Goal: Information Seeking & Learning: Learn about a topic

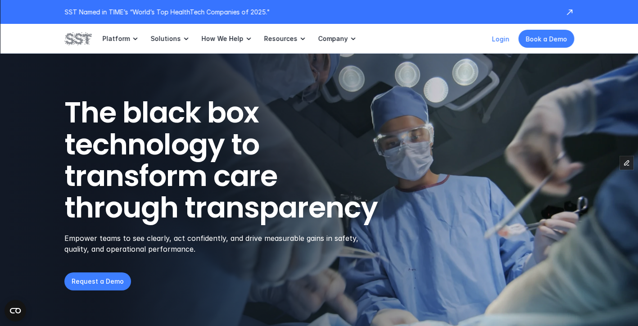
click at [500, 36] on link "Login" at bounding box center [501, 39] width 18 height 8
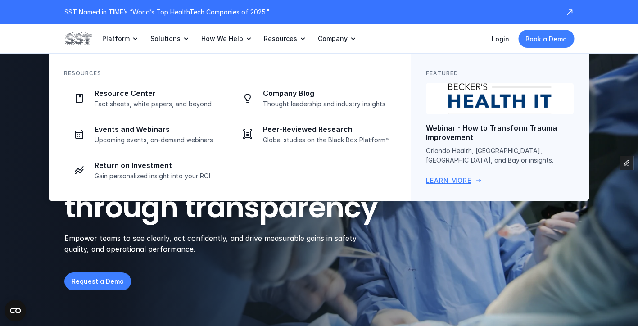
click at [515, 117] on link "Webinar - How to Transform Trauma Improvement Orlando Health, Penn Medicine, Un…" at bounding box center [500, 134] width 148 height 103
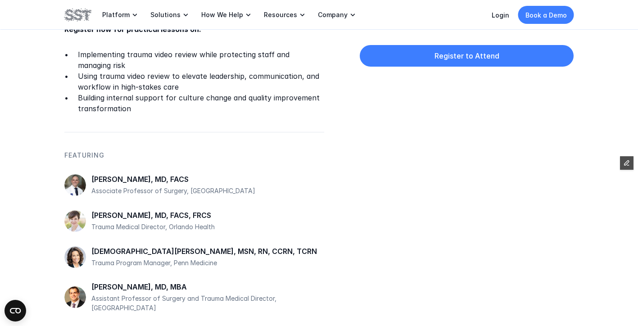
scroll to position [435, 0]
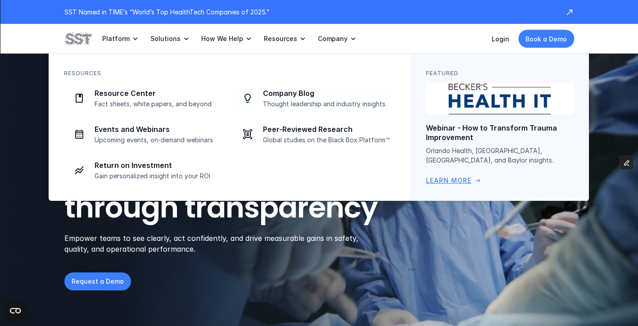
click at [486, 131] on p "Webinar - How to Transform Trauma Improvement" at bounding box center [500, 132] width 148 height 19
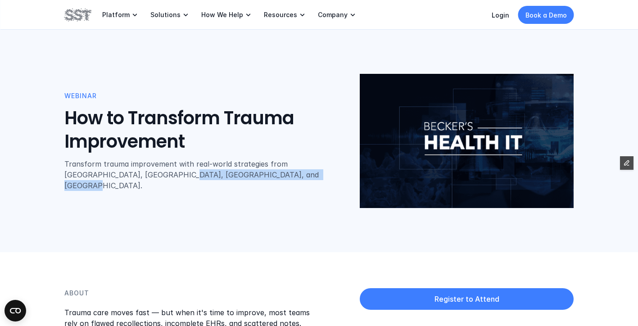
drag, startPoint x: 252, startPoint y: 182, endPoint x: 122, endPoint y: 181, distance: 130.2
click at [121, 182] on p "Transform trauma improvement with real-world strategies from Orlando Health, Pe…" at bounding box center [203, 175] width 278 height 32
copy p "University of Rochester Medical Center"
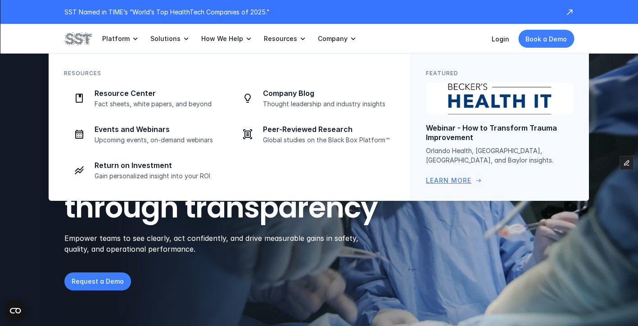
click at [513, 112] on img at bounding box center [500, 99] width 151 height 32
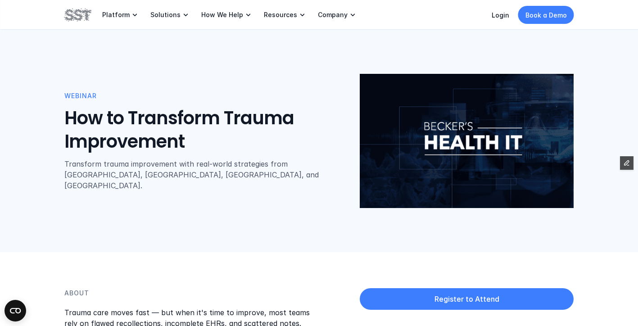
drag, startPoint x: 310, startPoint y: 184, endPoint x: 93, endPoint y: 177, distance: 217.2
click at [93, 177] on p "Transform trauma improvement with real-world strategies from Orlando Health, Pe…" at bounding box center [203, 175] width 278 height 32
drag, startPoint x: 223, startPoint y: 179, endPoint x: 240, endPoint y: 179, distance: 16.7
click at [223, 179] on p "Transform trauma improvement with real-world strategies from [GEOGRAPHIC_DATA],…" at bounding box center [203, 175] width 278 height 32
drag, startPoint x: 252, startPoint y: 181, endPoint x: 120, endPoint y: 183, distance: 131.6
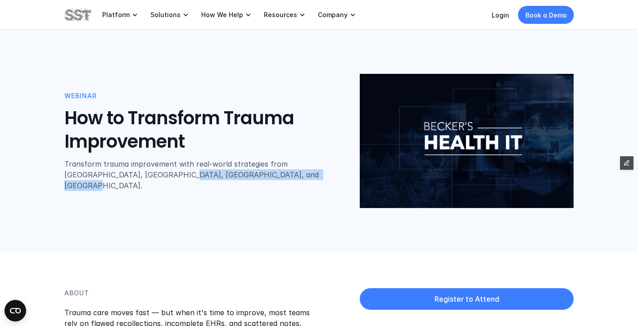
click at [120, 183] on p "Transform trauma improvement with real-world strategies from Orlando Health, Pe…" at bounding box center [203, 175] width 278 height 32
copy p "University of Rochester Medical Center"
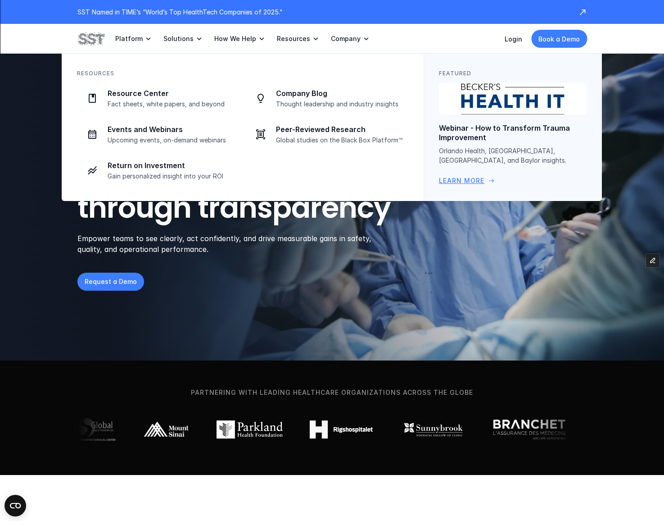
click at [525, 133] on p "Webinar - How to Transform Trauma Improvement" at bounding box center [513, 132] width 148 height 19
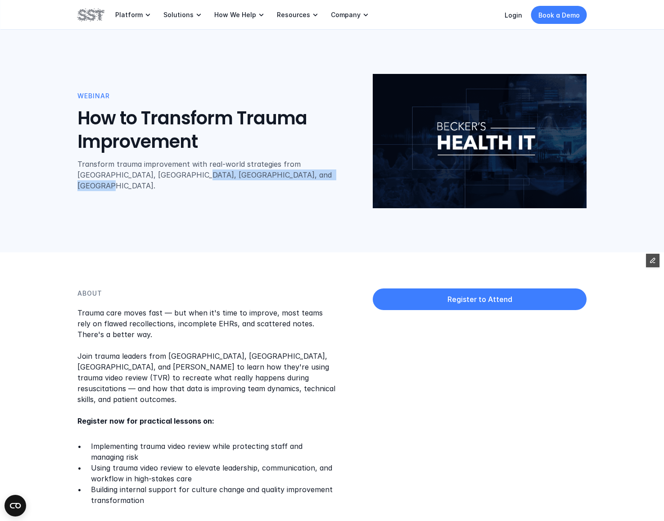
drag, startPoint x: 132, startPoint y: 182, endPoint x: 266, endPoint y: 182, distance: 133.3
click at [266, 182] on p "Transform trauma improvement with real-world strategies from Orlando Health, Pe…" at bounding box center [216, 175] width 278 height 32
copy p "University of Rochester Medical Center"
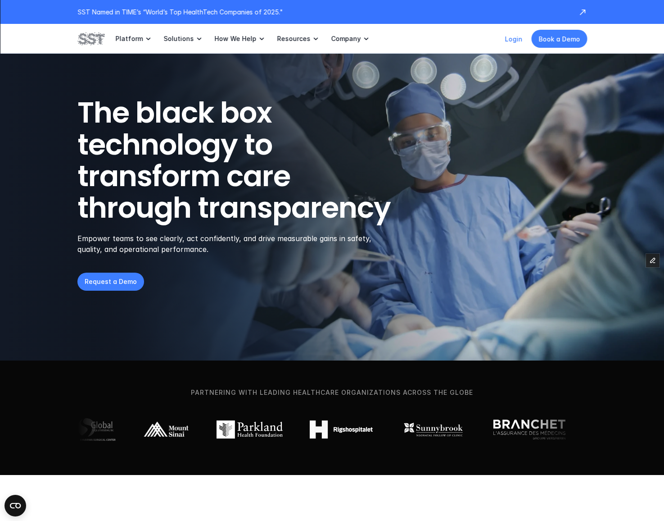
click at [517, 39] on link "Login" at bounding box center [514, 39] width 18 height 8
